Goal: Contribute content

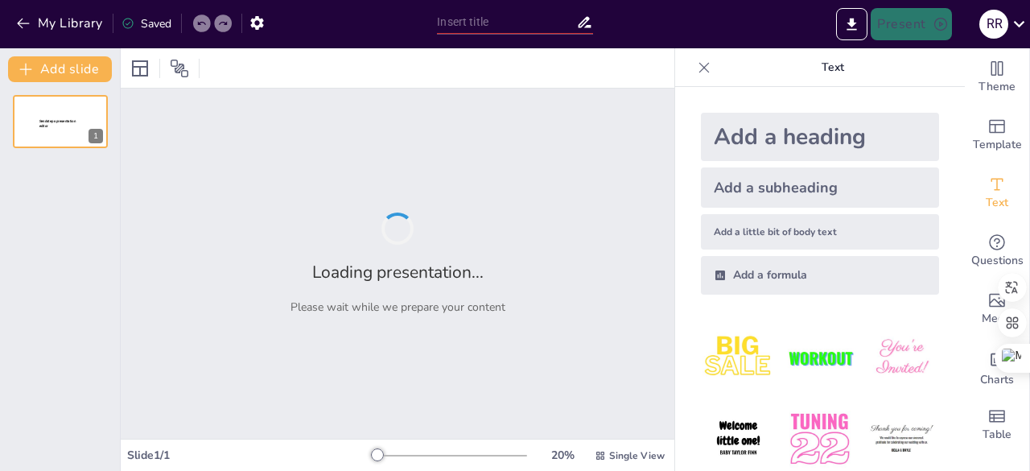
type input "Evolución Histórica de la Cadena de Suministro de Apple: Un Análisis Cronológico"
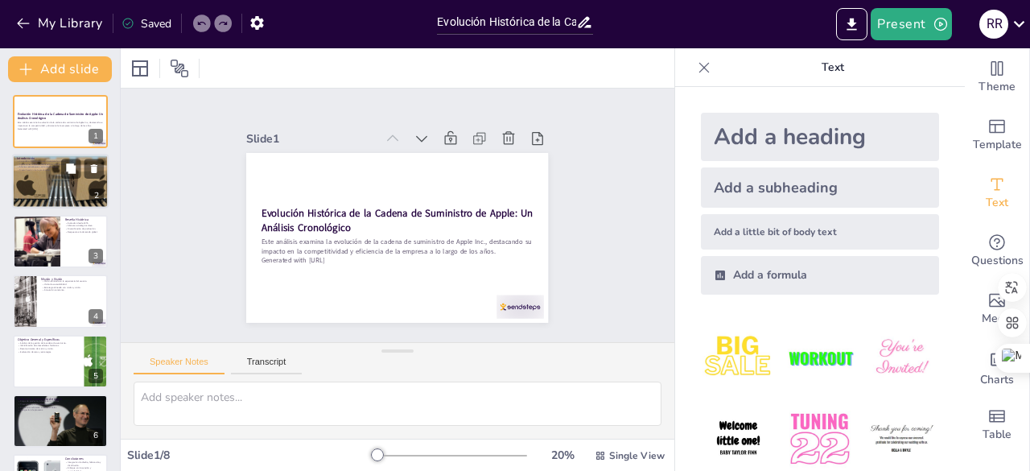
click at [56, 179] on div at bounding box center [61, 181] width 128 height 55
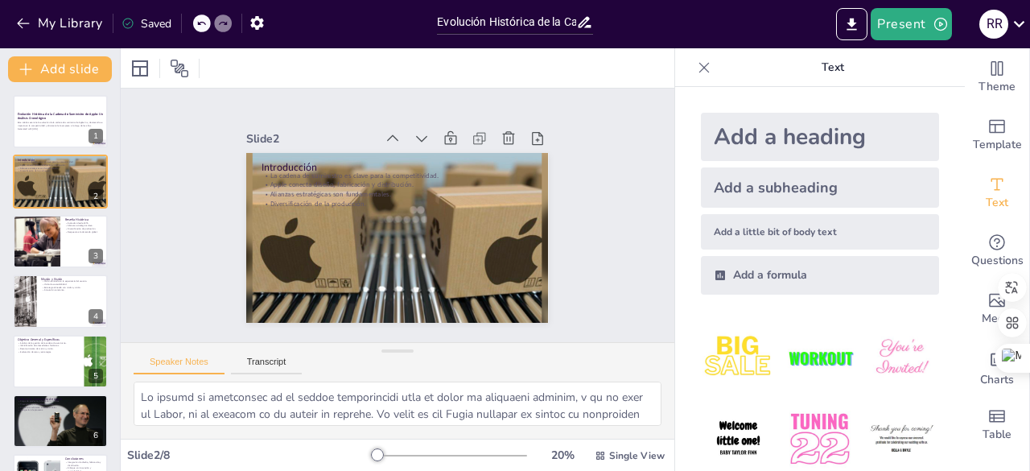
click at [40, 212] on div "Evolución Histórica de la Cadena de Suministro de Apple: Un Análisis Cronológic…" at bounding box center [60, 331] width 120 height 472
click at [41, 226] on div at bounding box center [36, 241] width 104 height 55
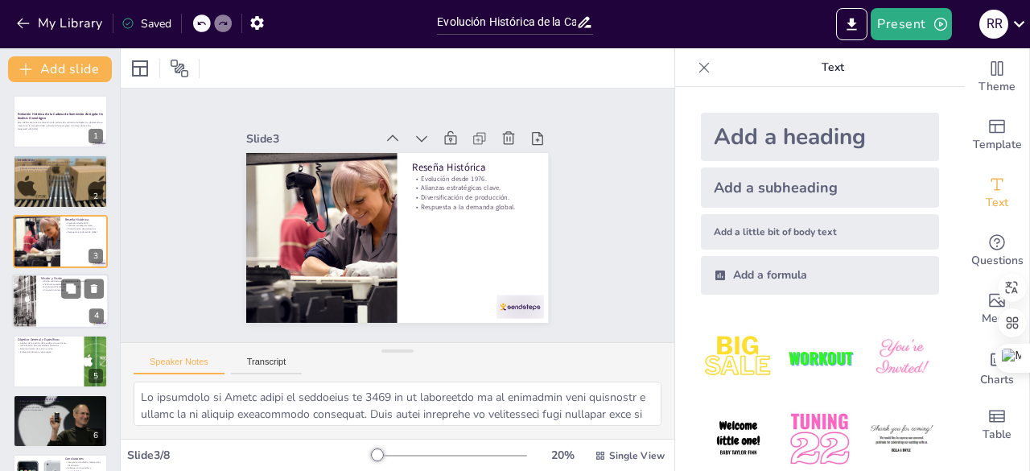
click at [31, 303] on div at bounding box center [24, 301] width 72 height 55
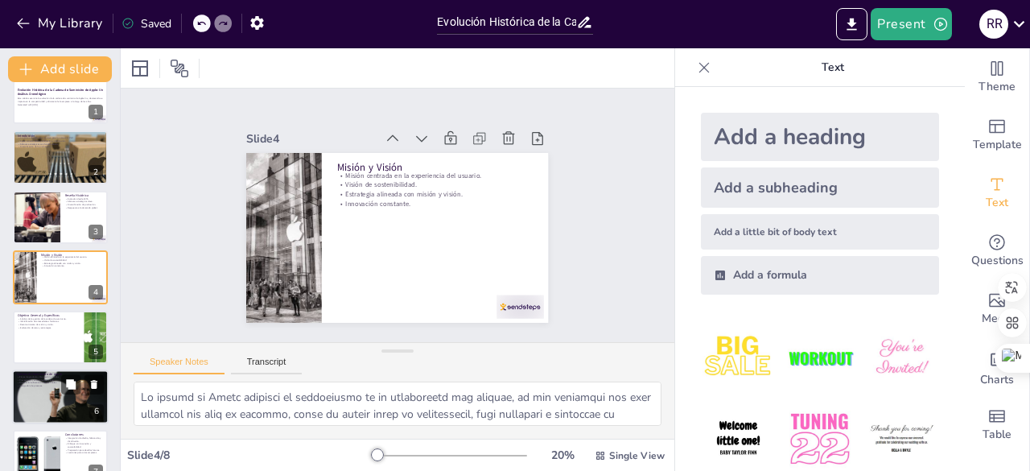
click at [45, 394] on div at bounding box center [60, 397] width 97 height 72
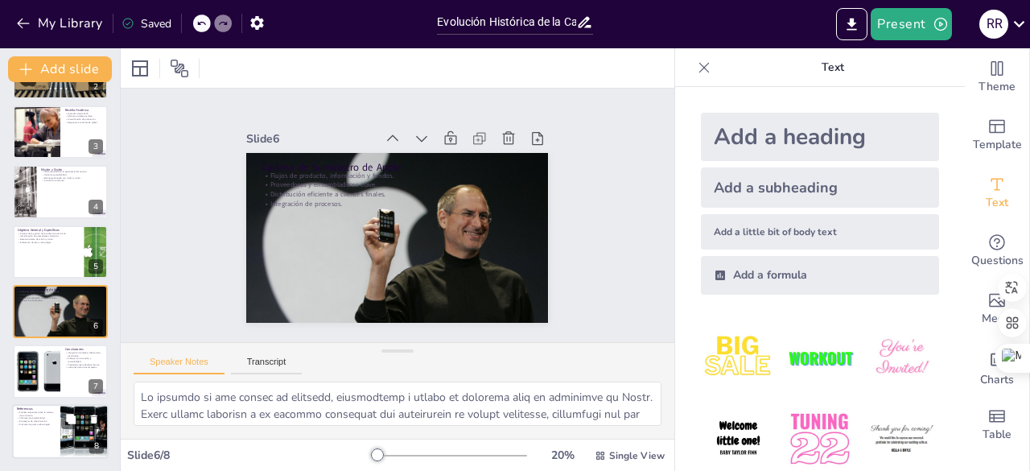
click at [49, 413] on p "Fuentes relevantes sobre la cadena de suministro." at bounding box center [36, 413] width 39 height 6
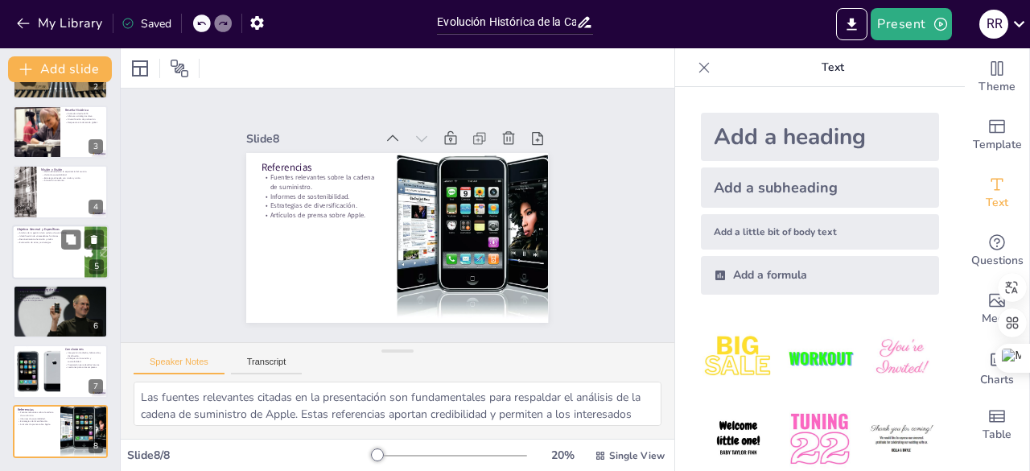
click at [56, 245] on div at bounding box center [60, 251] width 97 height 55
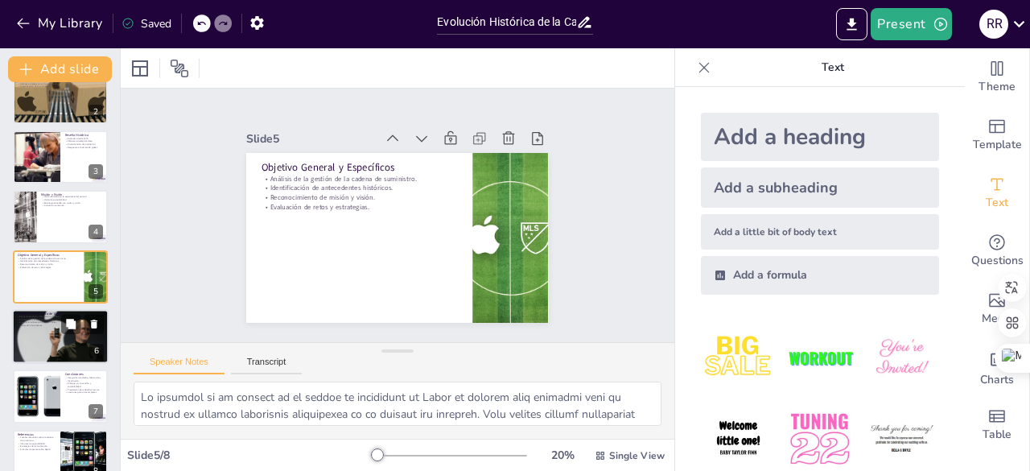
click at [33, 311] on p "Cadena de Suministro de Apple" at bounding box center [60, 313] width 87 height 5
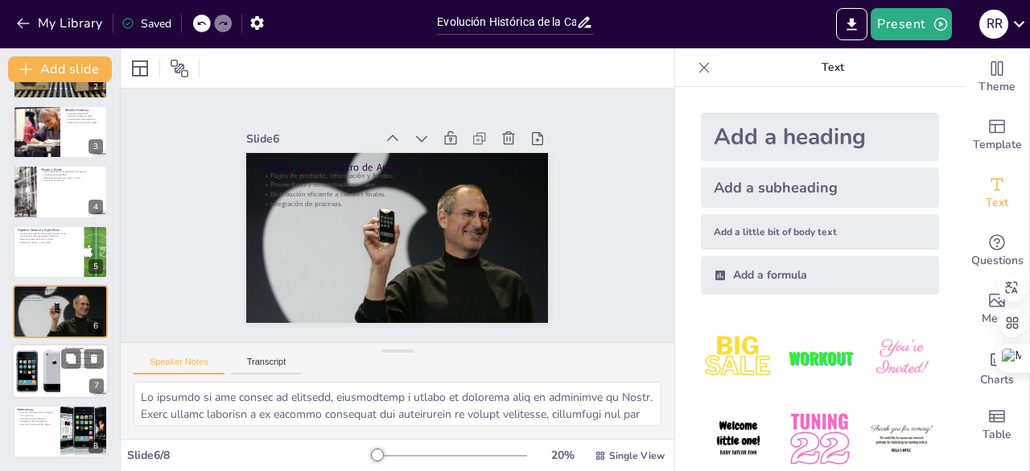
click at [34, 367] on div at bounding box center [36, 371] width 80 height 55
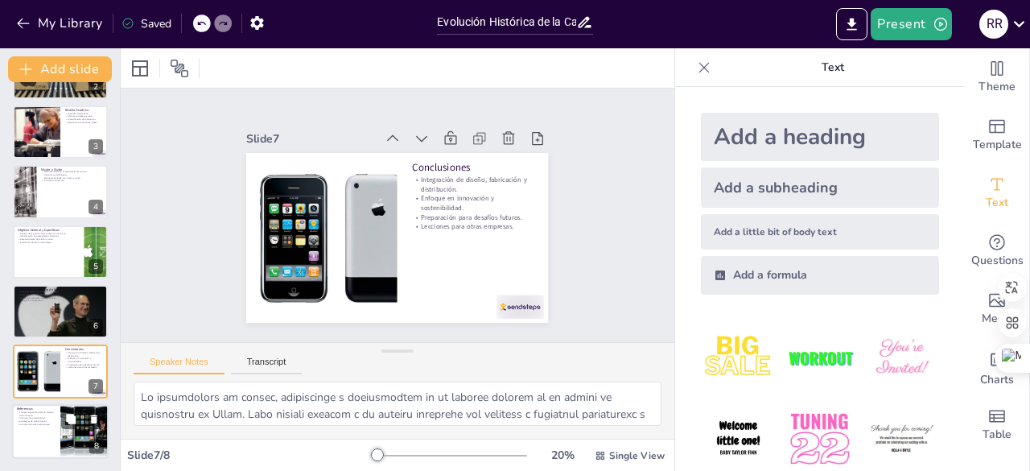
click at [50, 420] on p "Estrategias de diversificación." at bounding box center [36, 420] width 39 height 3
type textarea "Las fuentes relevantes citadas en la presentación son fundamentales para respal…"
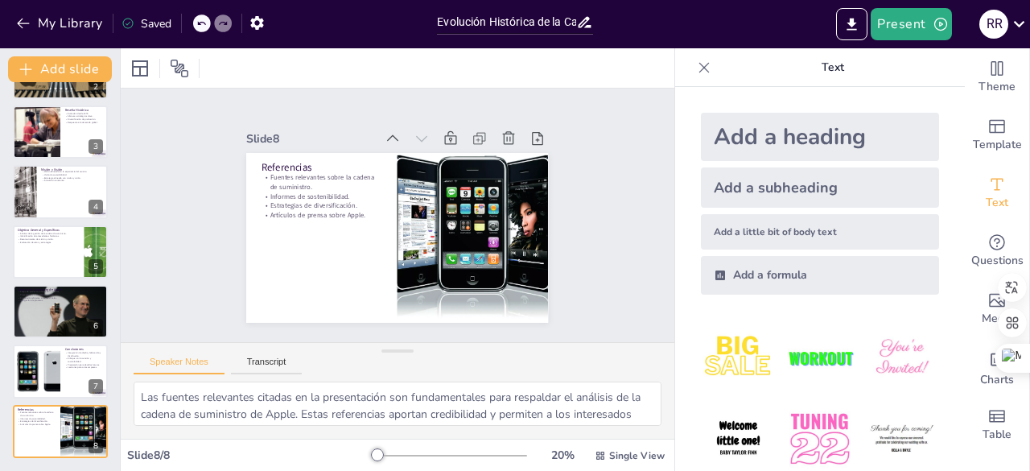
scroll to position [161, 0]
